Goal: Transaction & Acquisition: Purchase product/service

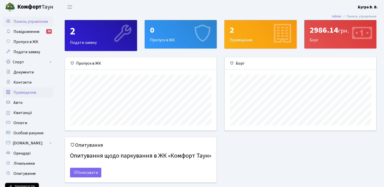
scroll to position [73, 151]
click at [21, 122] on span "Оплати" at bounding box center [20, 123] width 14 height 6
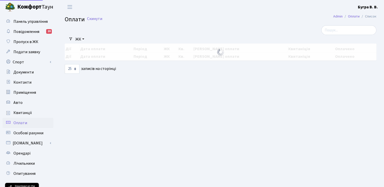
select select "25"
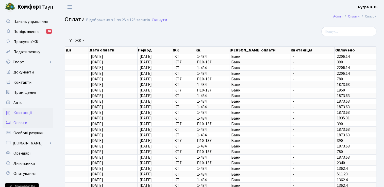
click at [24, 114] on span "Квитанції" at bounding box center [22, 113] width 19 height 6
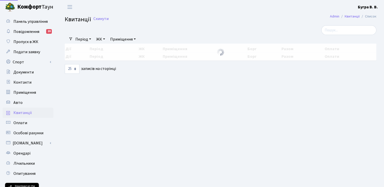
select select "25"
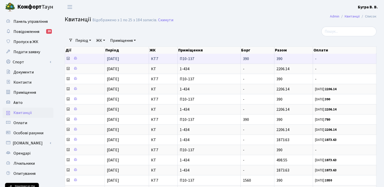
click at [68, 59] on icon at bounding box center [68, 59] width 4 height 4
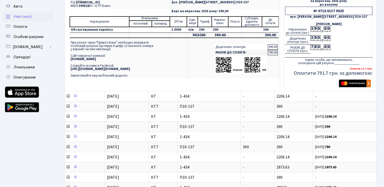
scroll to position [102, 0]
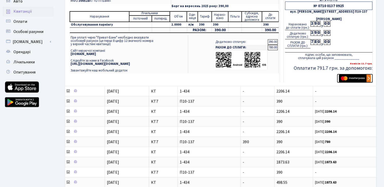
click at [351, 77] on img "submit" at bounding box center [355, 79] width 32 height 8
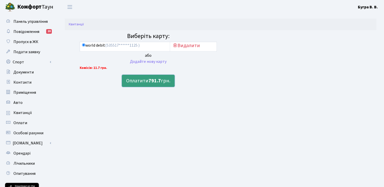
click at [144, 81] on button "Оплатити 791.7 грн." at bounding box center [148, 81] width 53 height 12
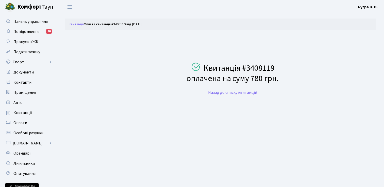
click at [32, 7] on b "Комфорт" at bounding box center [29, 7] width 24 height 8
